Goal: Task Accomplishment & Management: Use online tool/utility

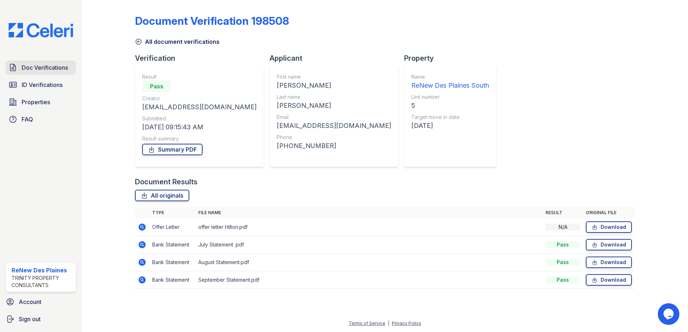
click at [47, 73] on link "Doc Verifications" at bounding box center [41, 67] width 70 height 14
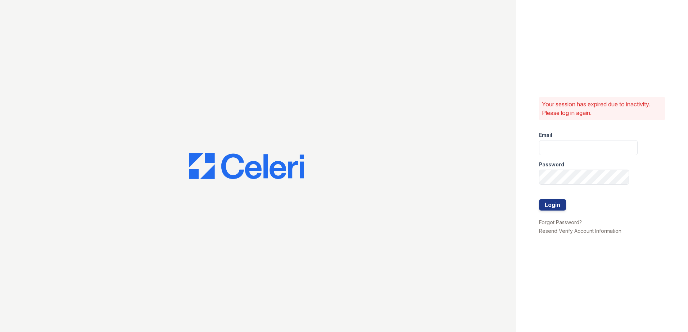
type input "renewdesplaines@trinity-pm.com"
click at [552, 207] on button "Login" at bounding box center [552, 205] width 27 height 12
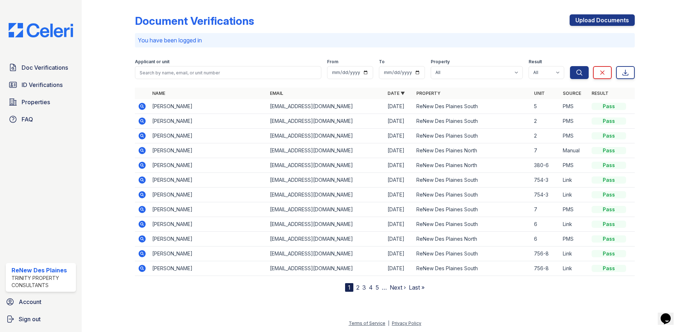
click at [142, 108] on icon at bounding box center [142, 106] width 9 height 9
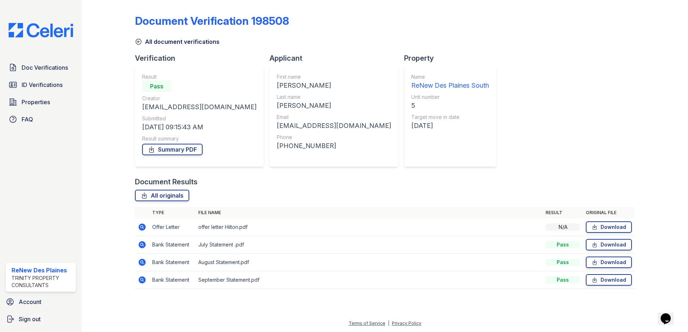
click at [137, 227] on td at bounding box center [142, 228] width 14 height 18
click at [140, 227] on icon at bounding box center [142, 227] width 9 height 9
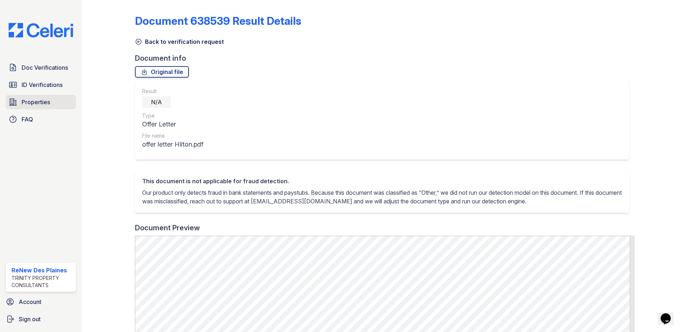
click at [45, 108] on link "Properties" at bounding box center [41, 102] width 70 height 14
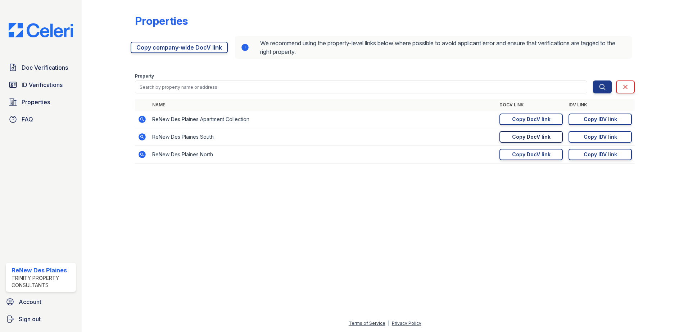
click at [547, 137] on div "Copy DocV link" at bounding box center [531, 136] width 38 height 7
